Goal: Information Seeking & Learning: Learn about a topic

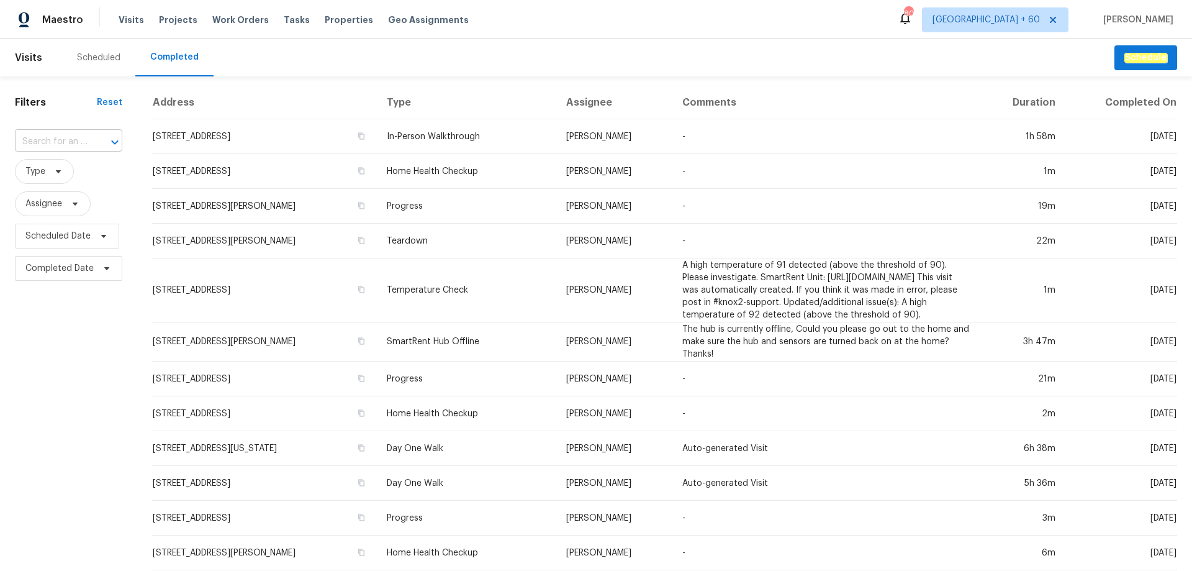
click at [36, 139] on input "text" at bounding box center [51, 141] width 73 height 19
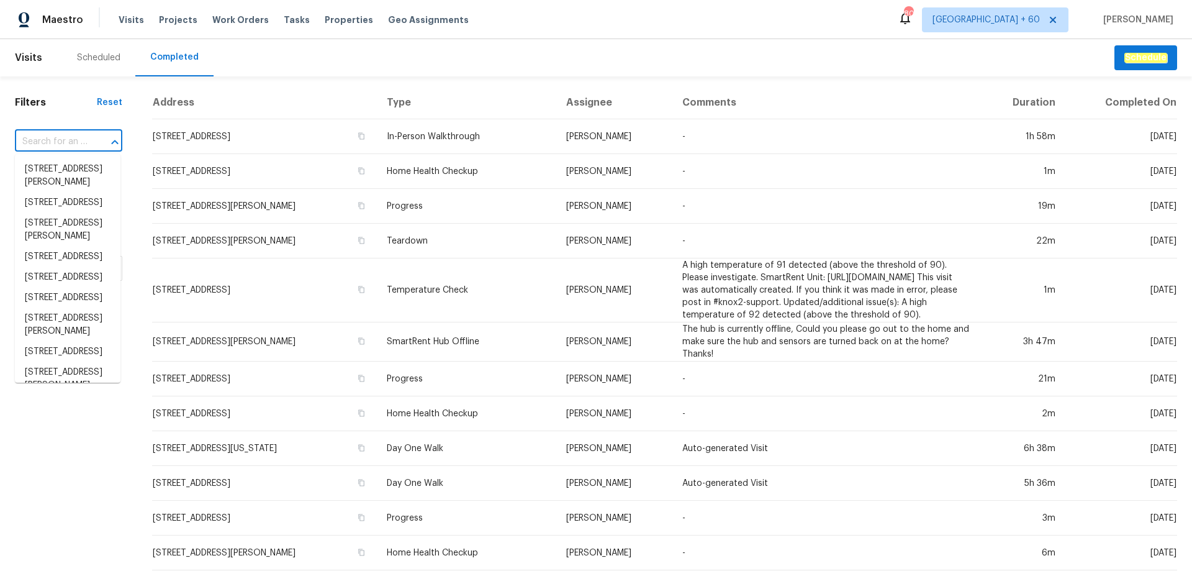
paste input "[STREET_ADDRESS]"
type input "[STREET_ADDRESS]"
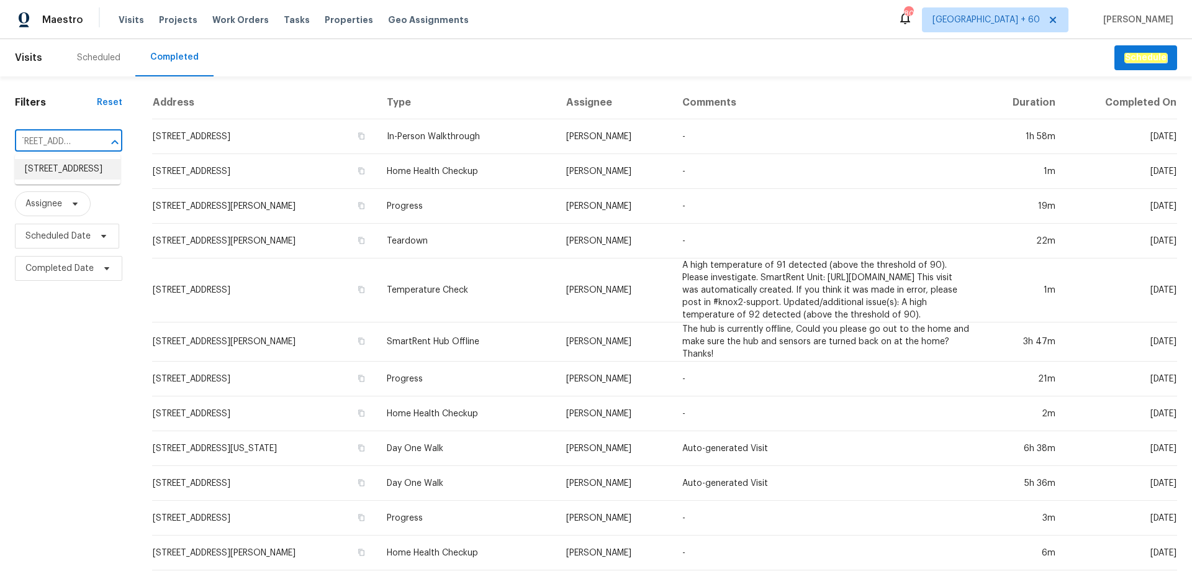
click at [54, 171] on li "[STREET_ADDRESS]" at bounding box center [68, 169] width 106 height 20
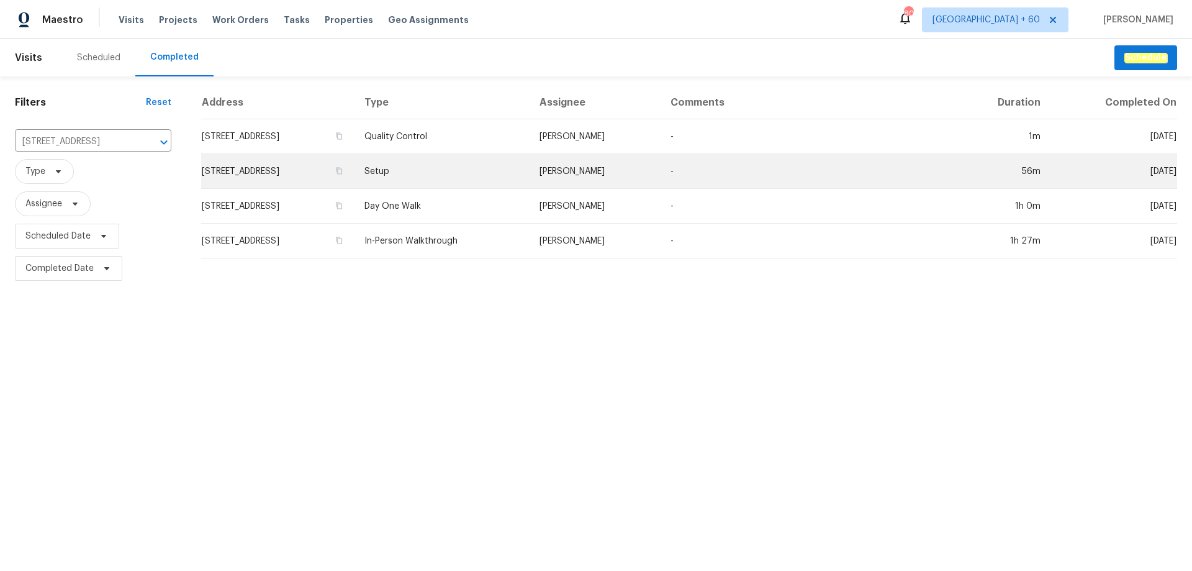
click at [529, 186] on td "Setup" at bounding box center [442, 171] width 174 height 35
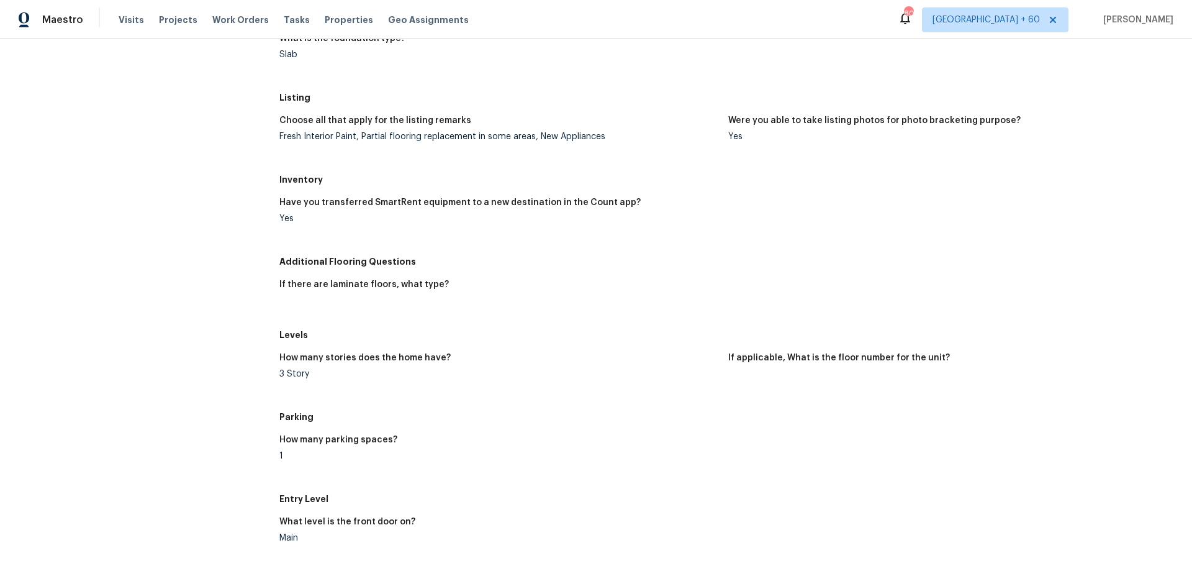
scroll to position [1189, 0]
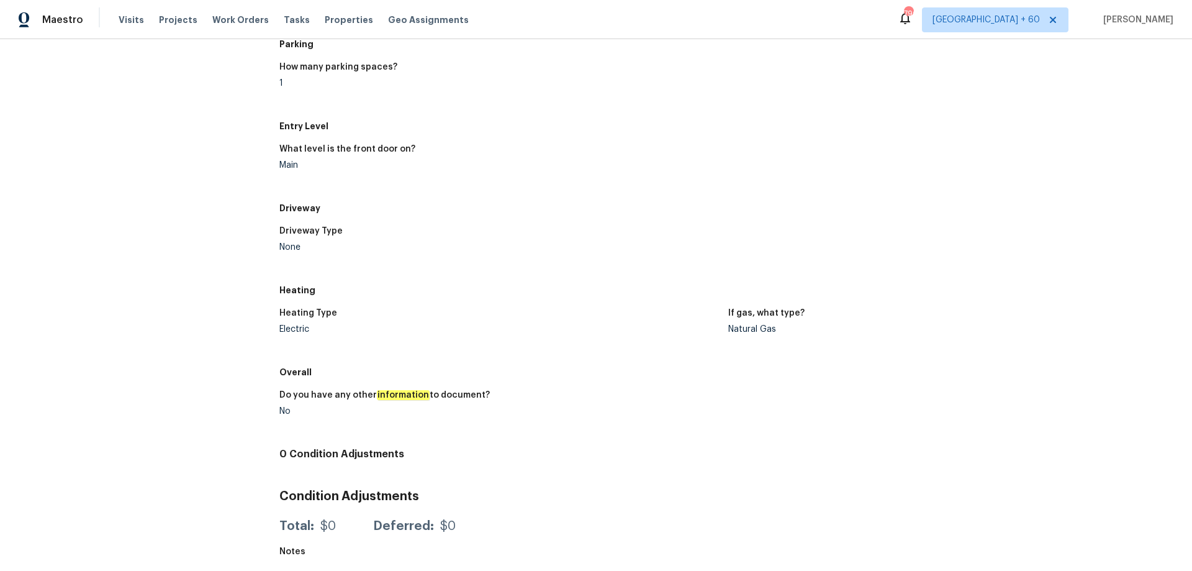
click at [566, 310] on div "Heating Type" at bounding box center [498, 317] width 439 height 16
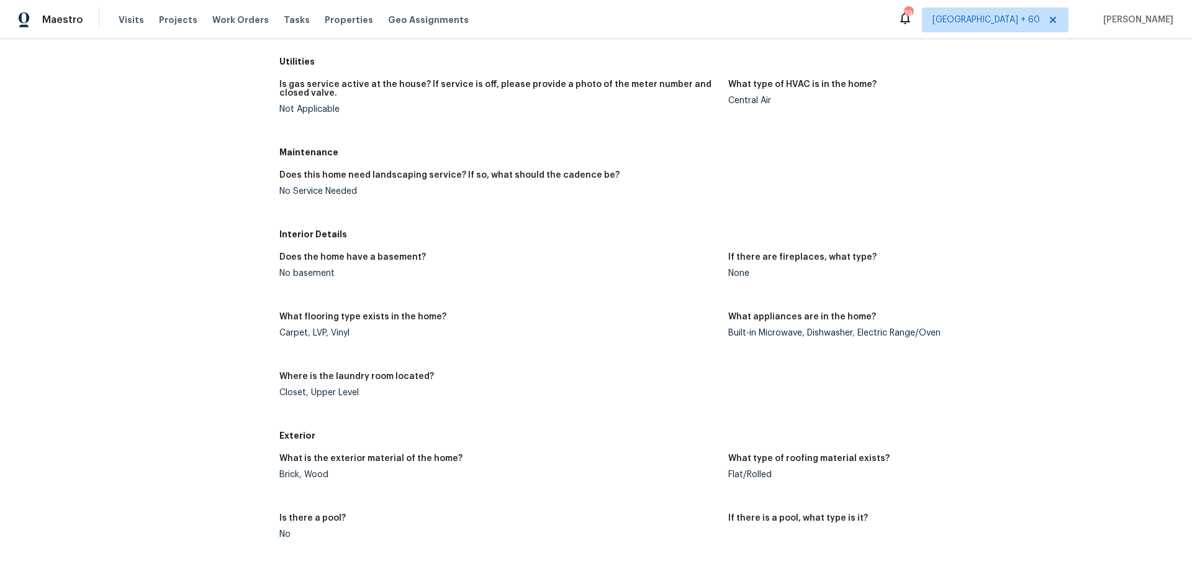
scroll to position [258, 0]
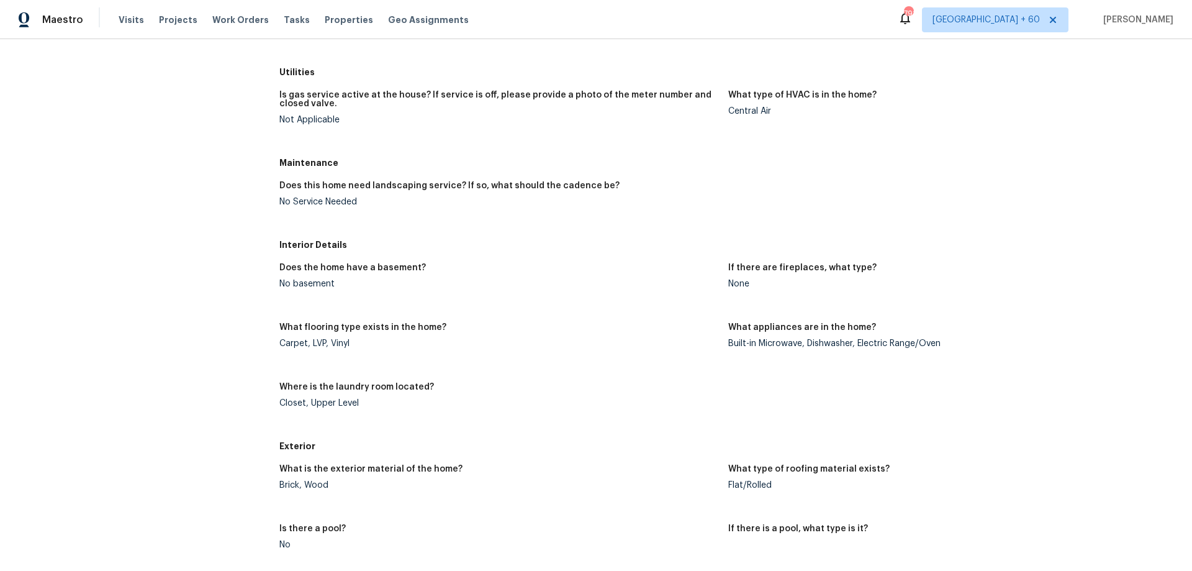
click at [613, 459] on div "What is the exterior material of the home? Brick, Wood What type of roofing mat…" at bounding box center [728, 546] width 898 height 179
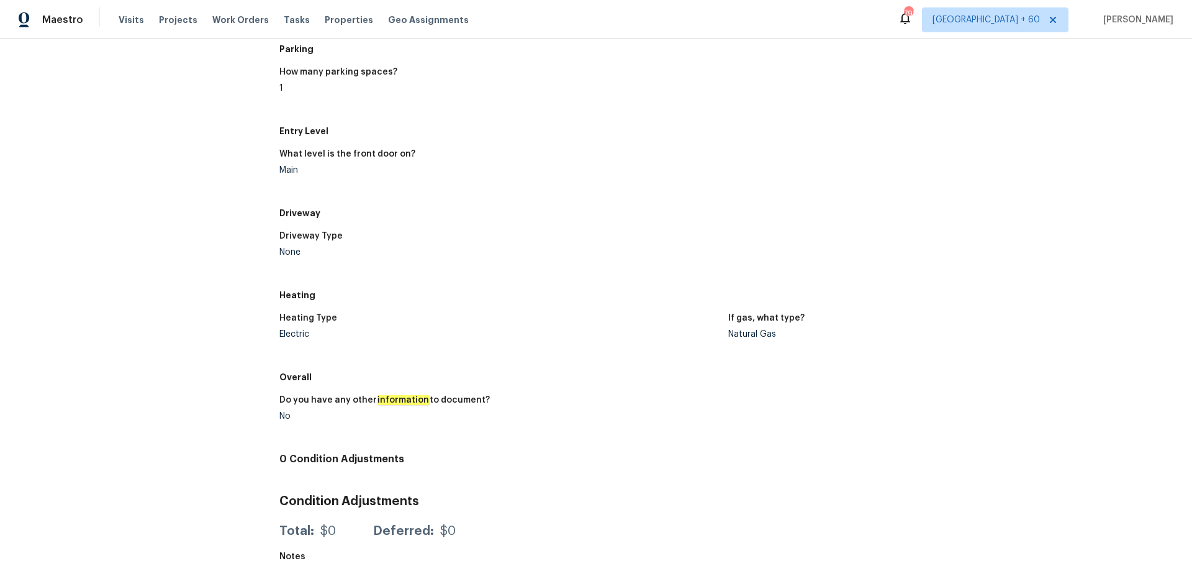
scroll to position [1189, 0]
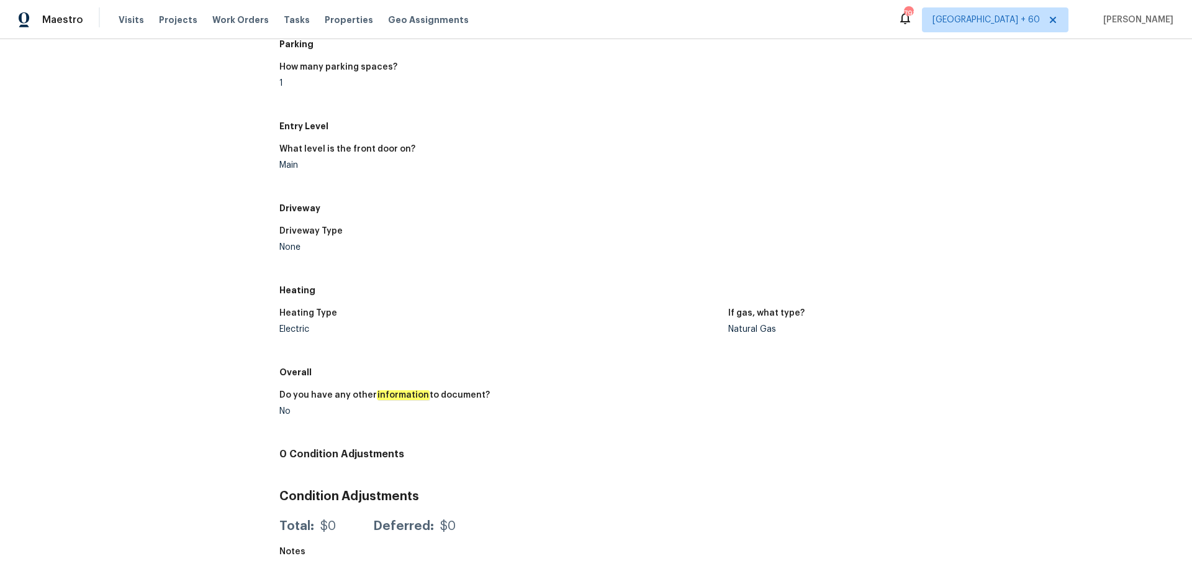
click at [561, 284] on h5 "Heating" at bounding box center [728, 290] width 898 height 12
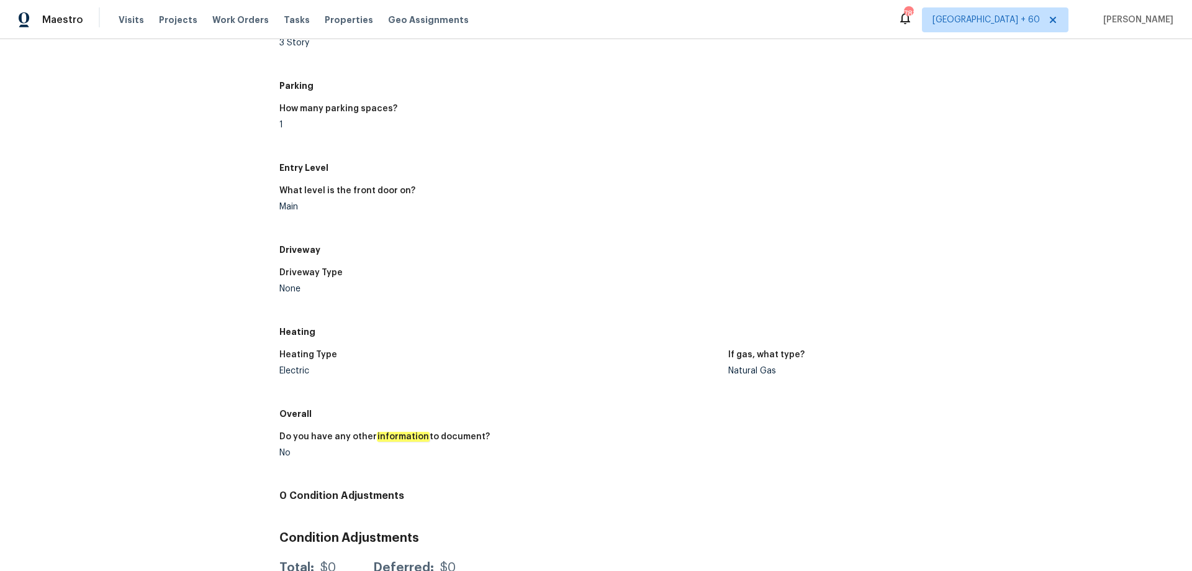
scroll to position [1127, 0]
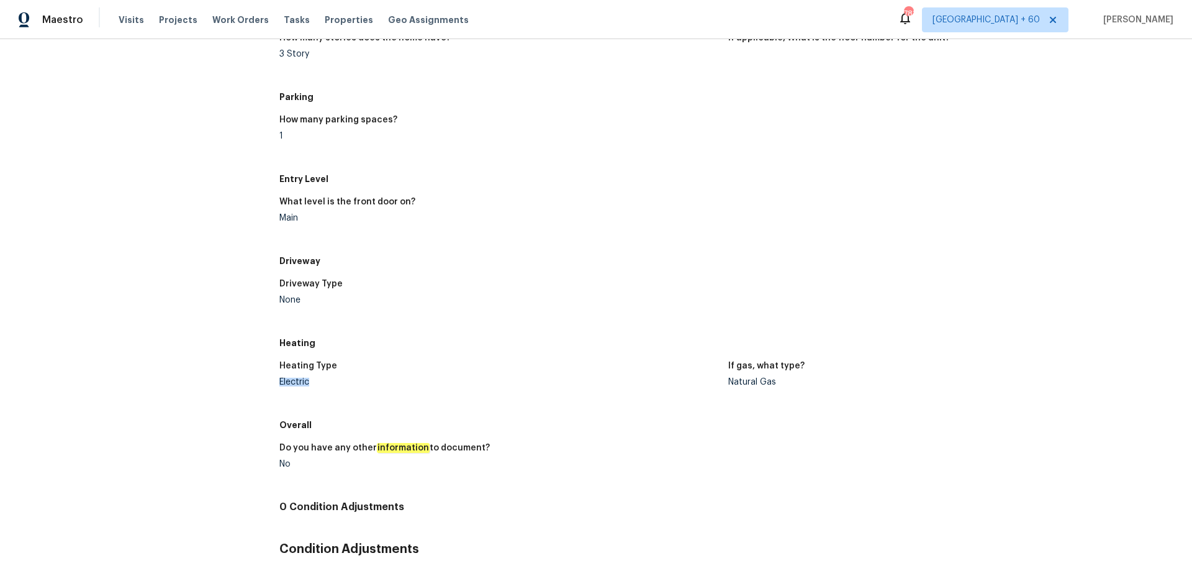
drag, startPoint x: 272, startPoint y: 384, endPoint x: 332, endPoint y: 384, distance: 59.6
click at [805, 388] on figure "If gas, what type? Natural Gas" at bounding box center [952, 383] width 449 height 45
drag, startPoint x: 405, startPoint y: 313, endPoint x: 431, endPoint y: 322, distance: 26.9
click at [405, 313] on figure "Driveway Type None" at bounding box center [503, 301] width 449 height 45
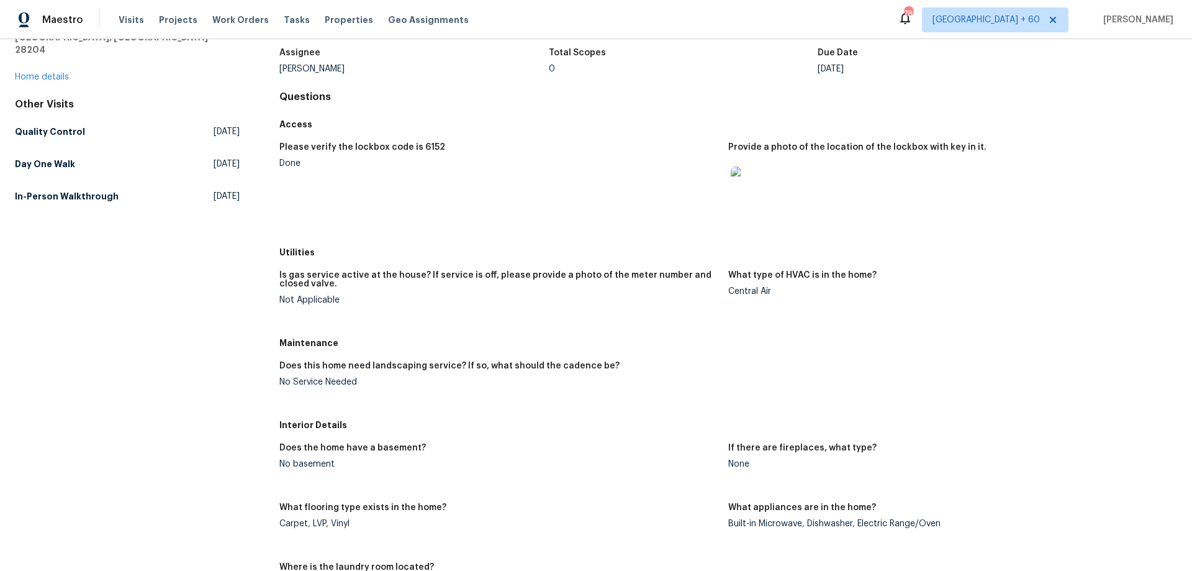
scroll to position [0, 0]
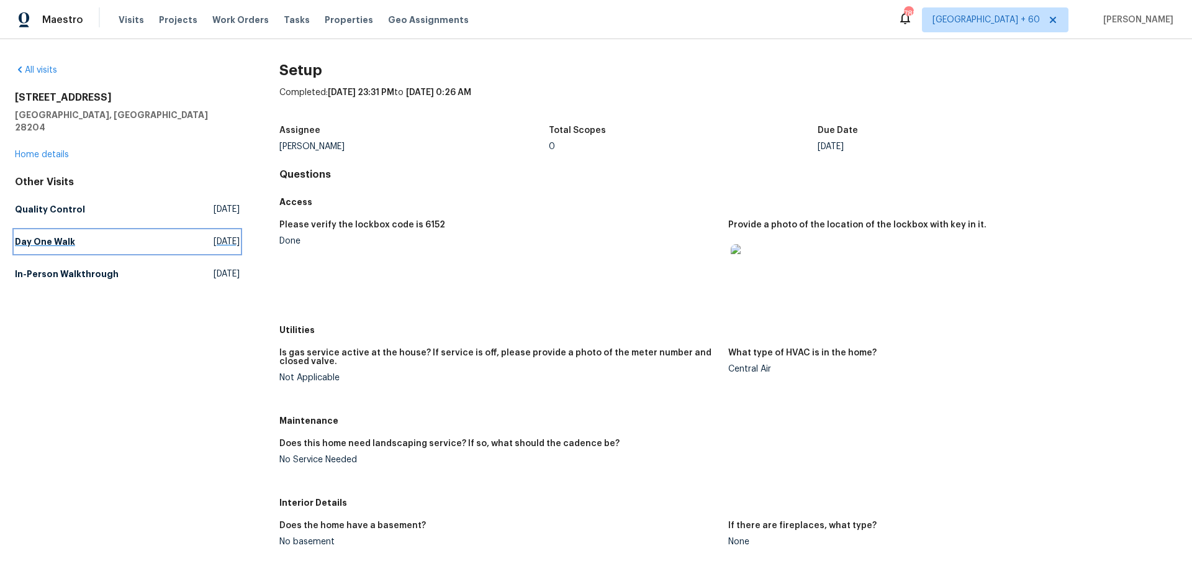
click at [46, 235] on h5 "Day One Walk" at bounding box center [45, 241] width 60 height 12
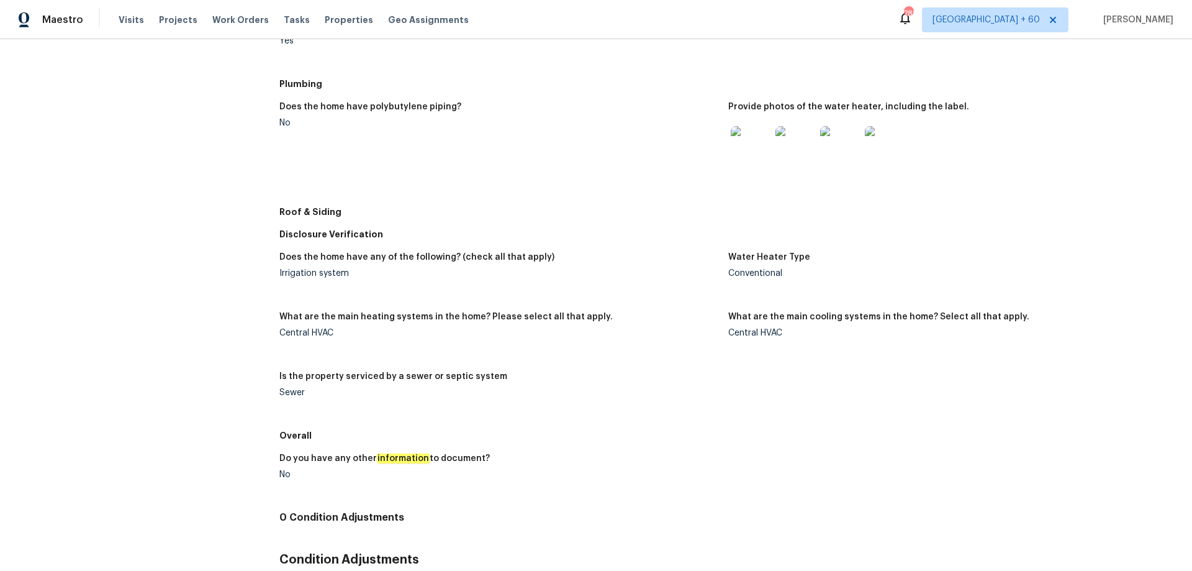
scroll to position [559, 0]
